Goal: Information Seeking & Learning: Learn about a topic

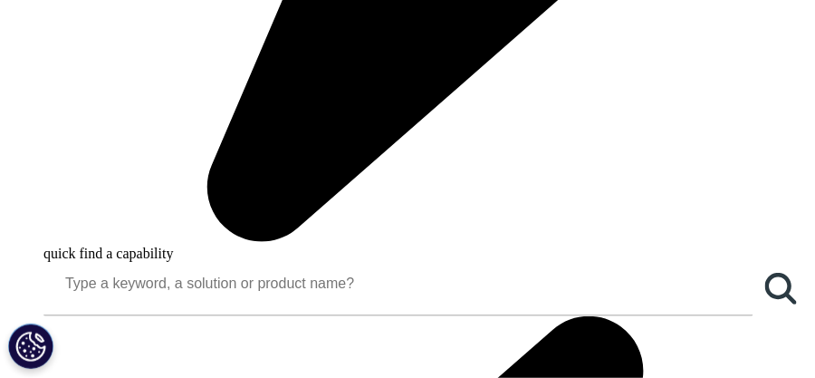
scroll to position [1811, 0]
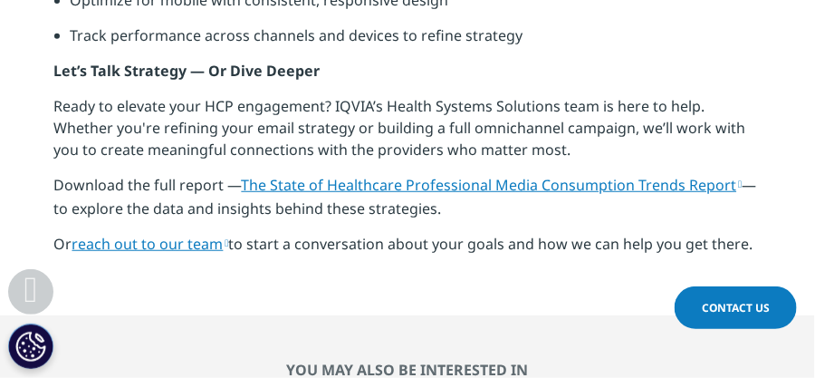
scroll to position [1993, 0]
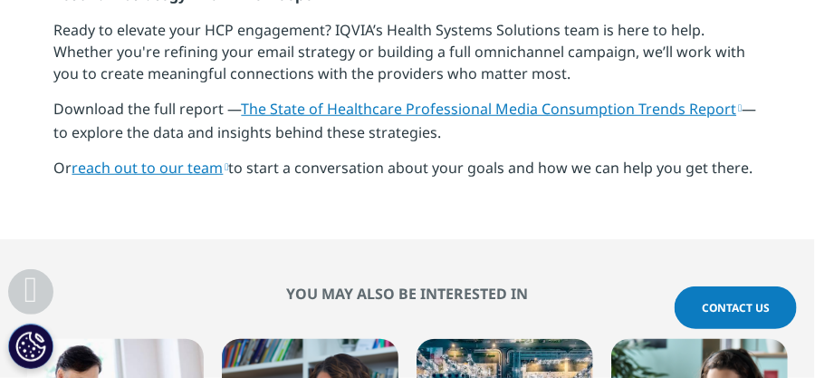
click at [522, 104] on link "The State of Healthcare Professional Media Consumption Trends Report" at bounding box center [492, 109] width 501 height 20
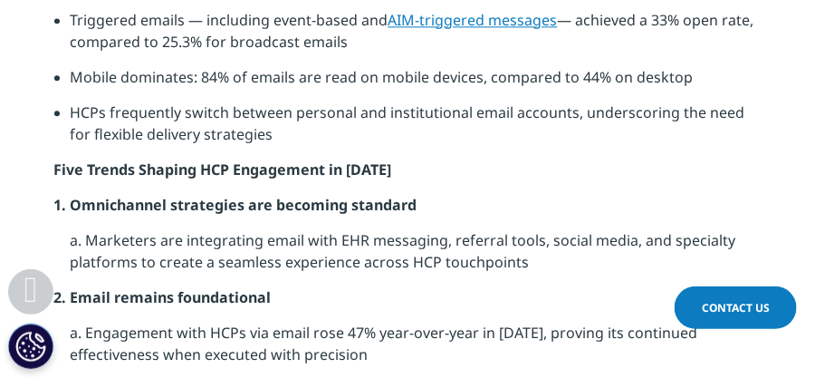
scroll to position [906, 0]
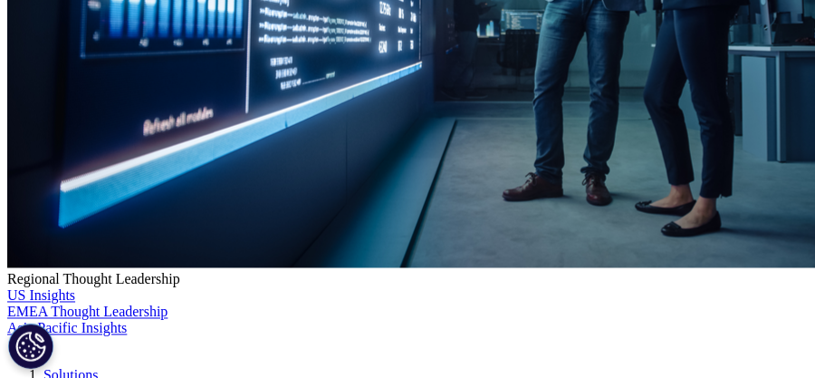
scroll to position [543, 0]
